Goal: Find specific fact: Find specific fact

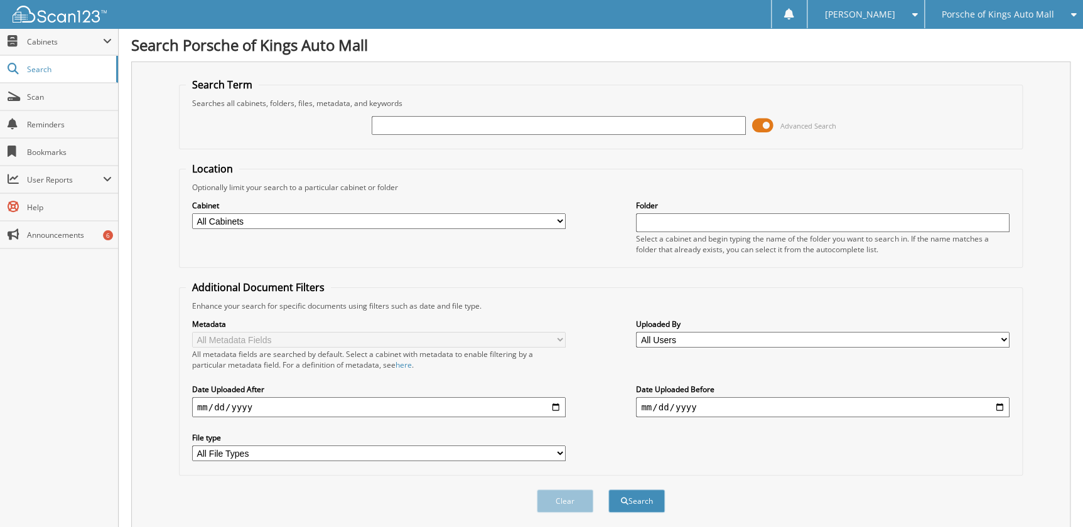
click at [765, 126] on span at bounding box center [762, 125] width 21 height 19
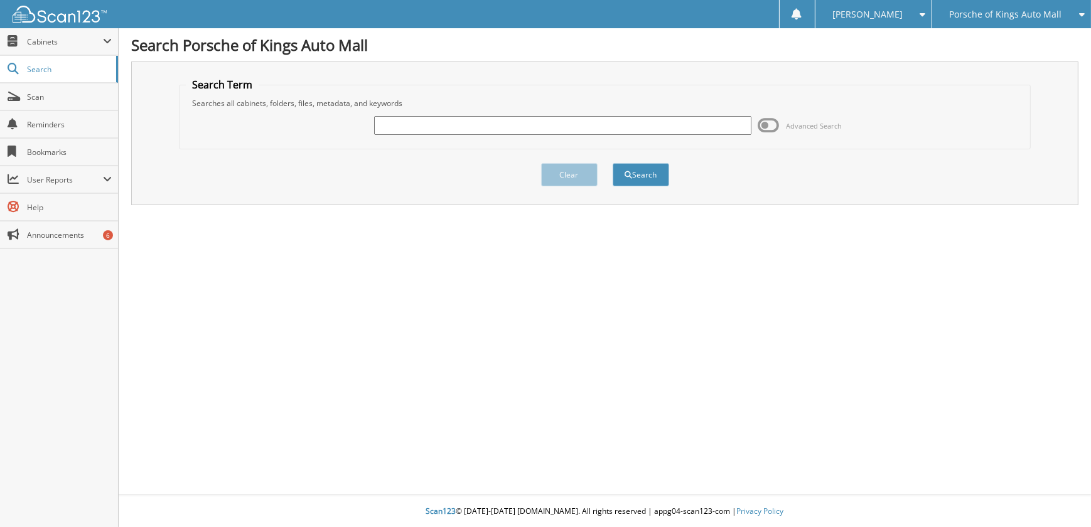
drag, startPoint x: 180, startPoint y: 276, endPoint x: 202, endPoint y: 264, distance: 25.0
click at [180, 276] on div "Search Porsche of Kings Auto Mall Search Term Searches all cabinets, folders, f…" at bounding box center [605, 263] width 973 height 527
click at [397, 130] on input "text" at bounding box center [562, 125] width 377 height 19
type input "267027"
click at [613, 163] on button "Search" at bounding box center [641, 174] width 57 height 23
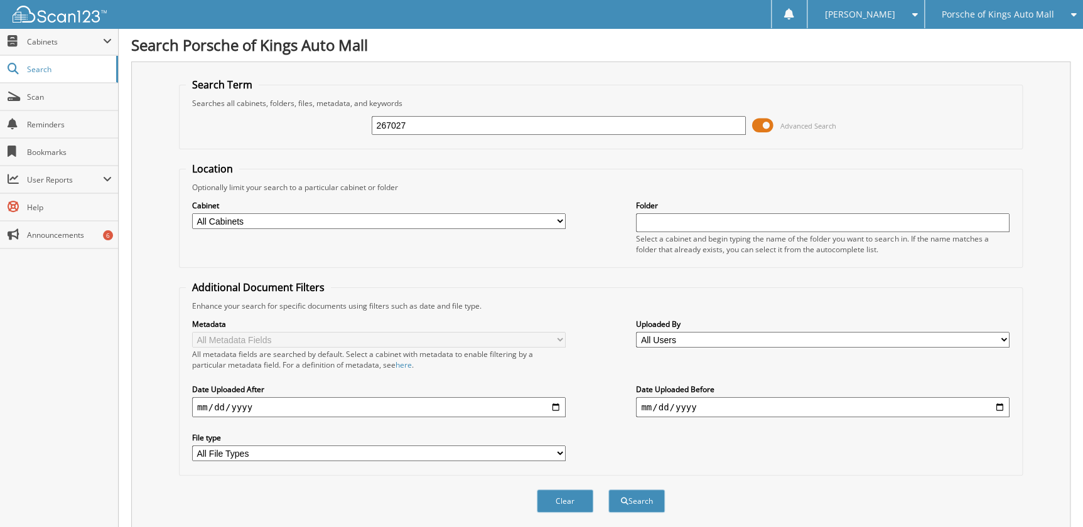
click at [767, 124] on span at bounding box center [762, 125] width 21 height 19
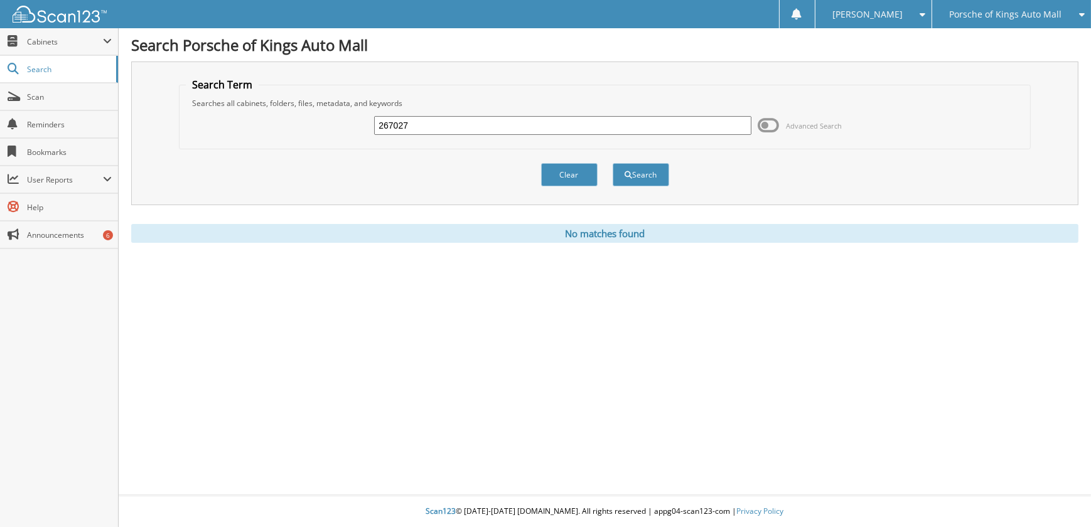
click at [433, 184] on div "Clear Search" at bounding box center [605, 174] width 852 height 51
click at [431, 120] on input "267027" at bounding box center [562, 125] width 377 height 19
